Goal: Navigation & Orientation: Find specific page/section

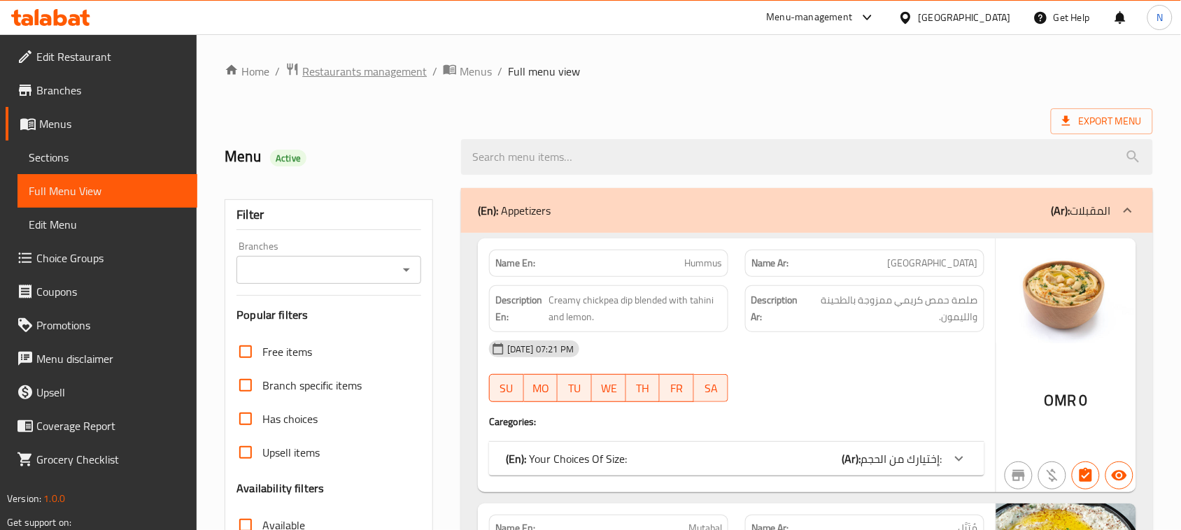
click at [350, 76] on span "Restaurants management" at bounding box center [364, 71] width 125 height 17
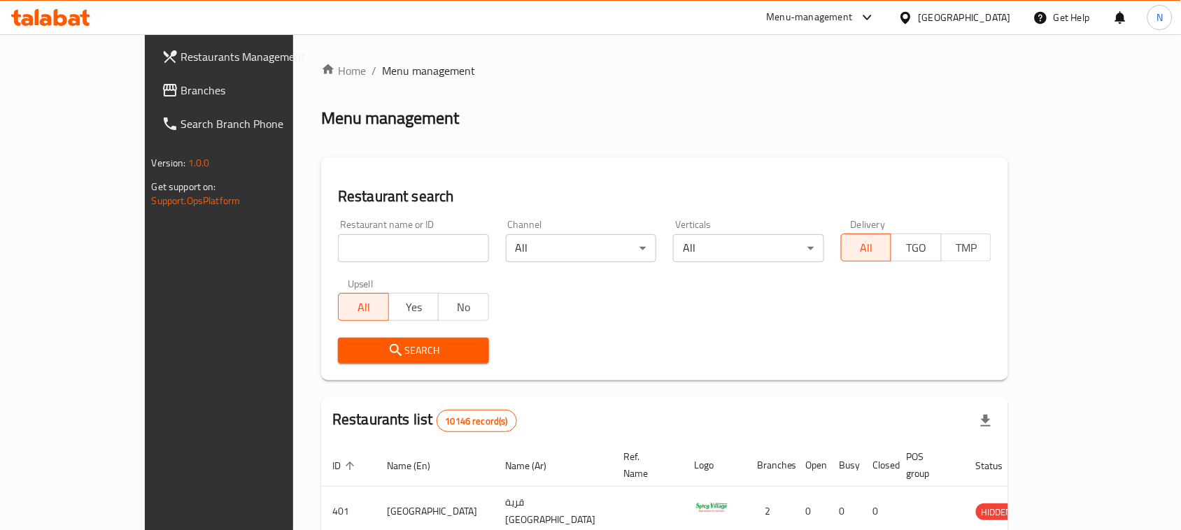
click at [1005, 10] on div "[GEOGRAPHIC_DATA]" at bounding box center [965, 17] width 92 height 15
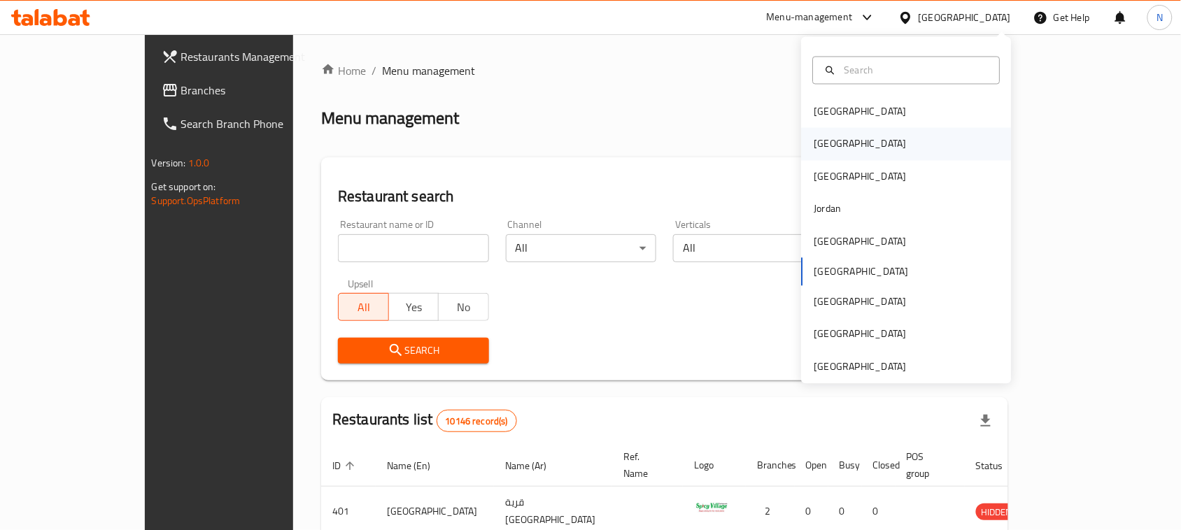
click at [819, 141] on div "[GEOGRAPHIC_DATA]" at bounding box center [861, 143] width 92 height 15
